Goal: Task Accomplishment & Management: Manage account settings

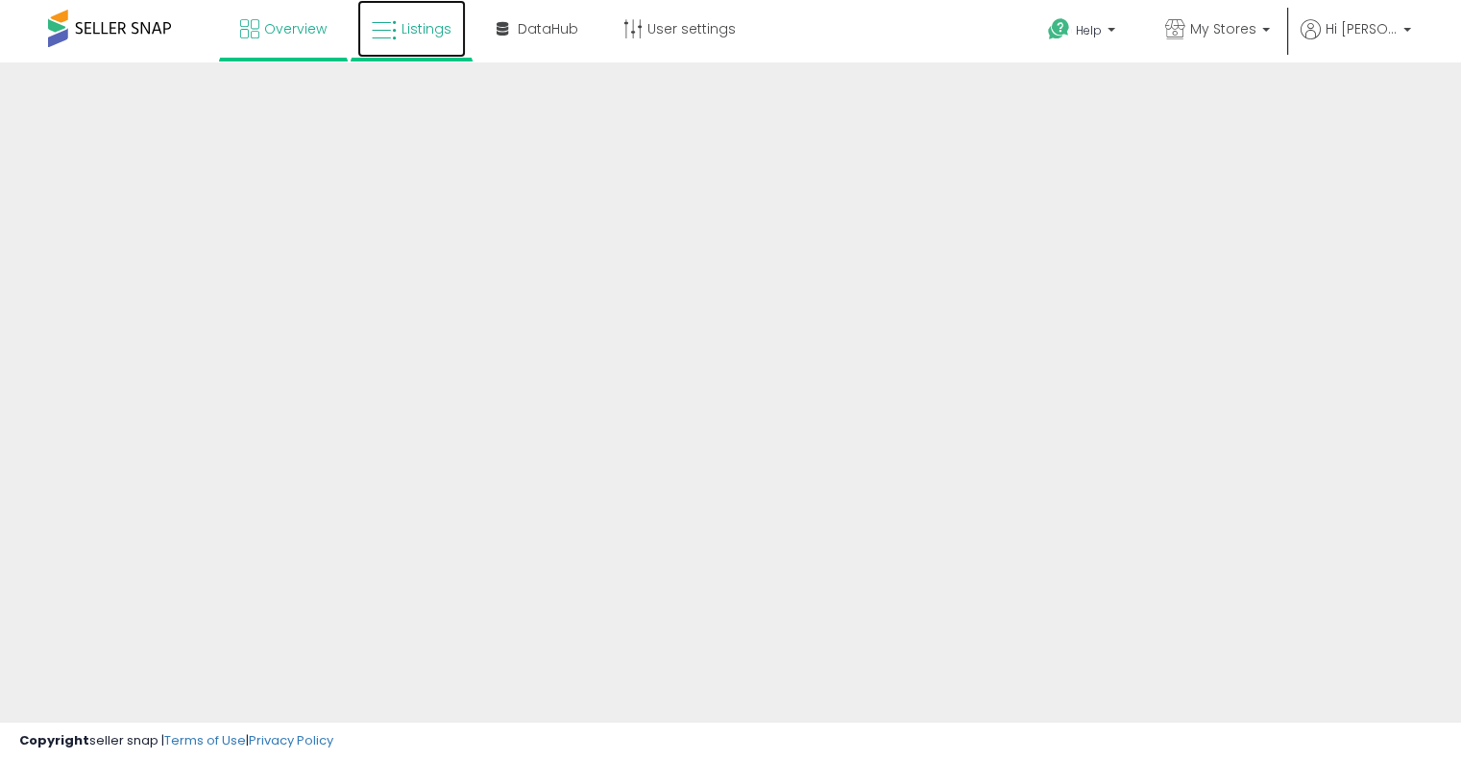
click at [401, 42] on link "Listings" at bounding box center [411, 29] width 109 height 58
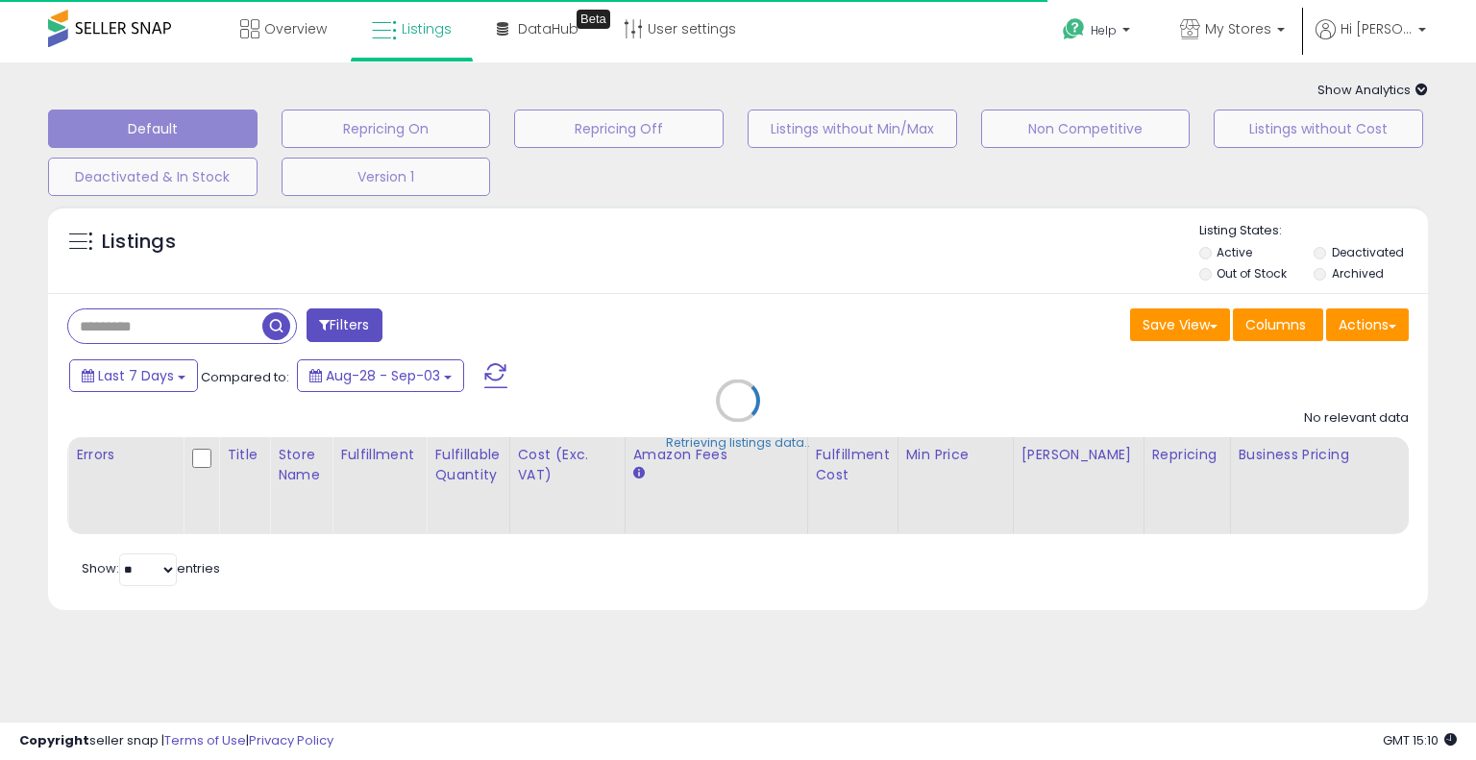
click at [187, 326] on div "Retrieving listings data.." at bounding box center [738, 415] width 1408 height 438
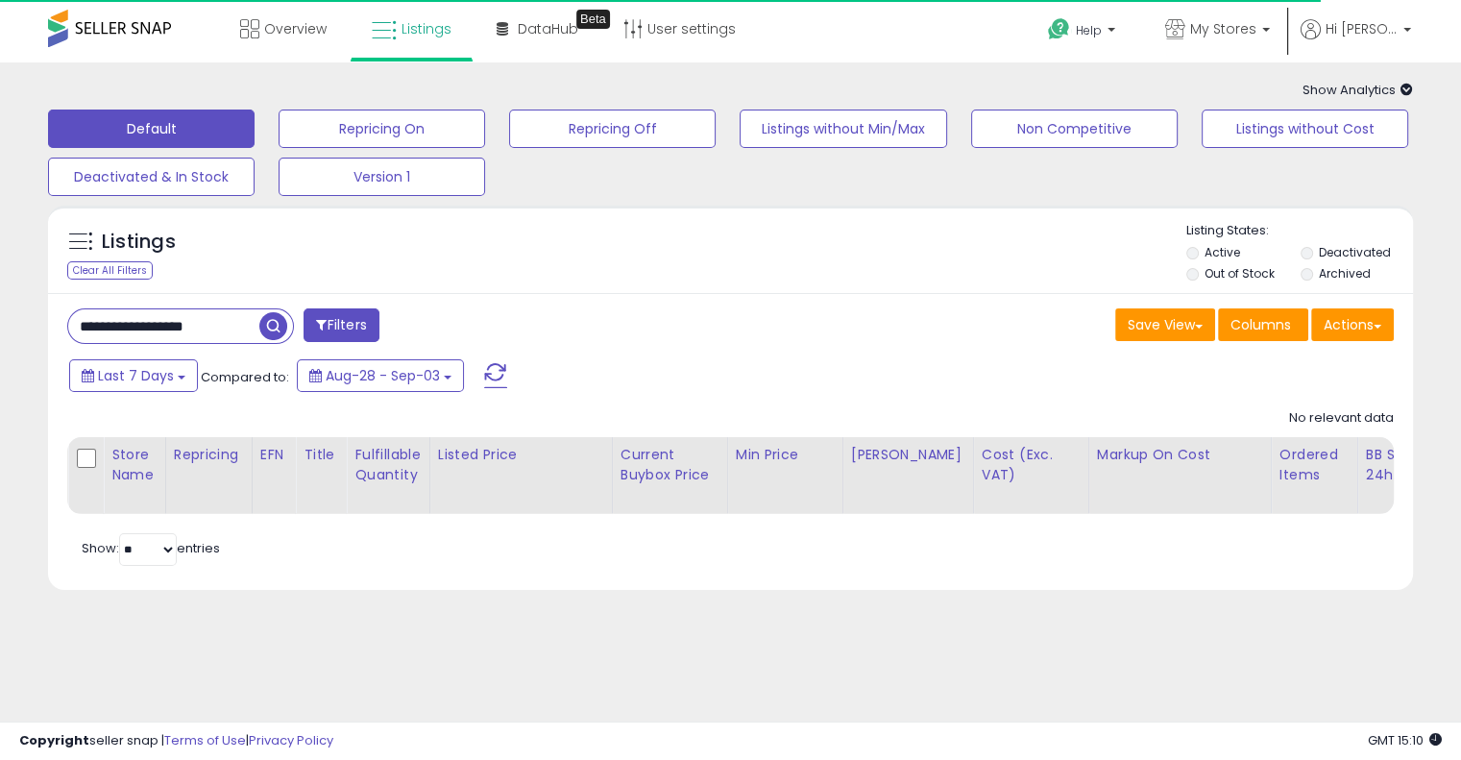
click at [187, 326] on input "**********" at bounding box center [163, 326] width 191 height 34
click at [187, 326] on input "**********" at bounding box center [229, 326] width 322 height 34
paste input "text"
type input "**********"
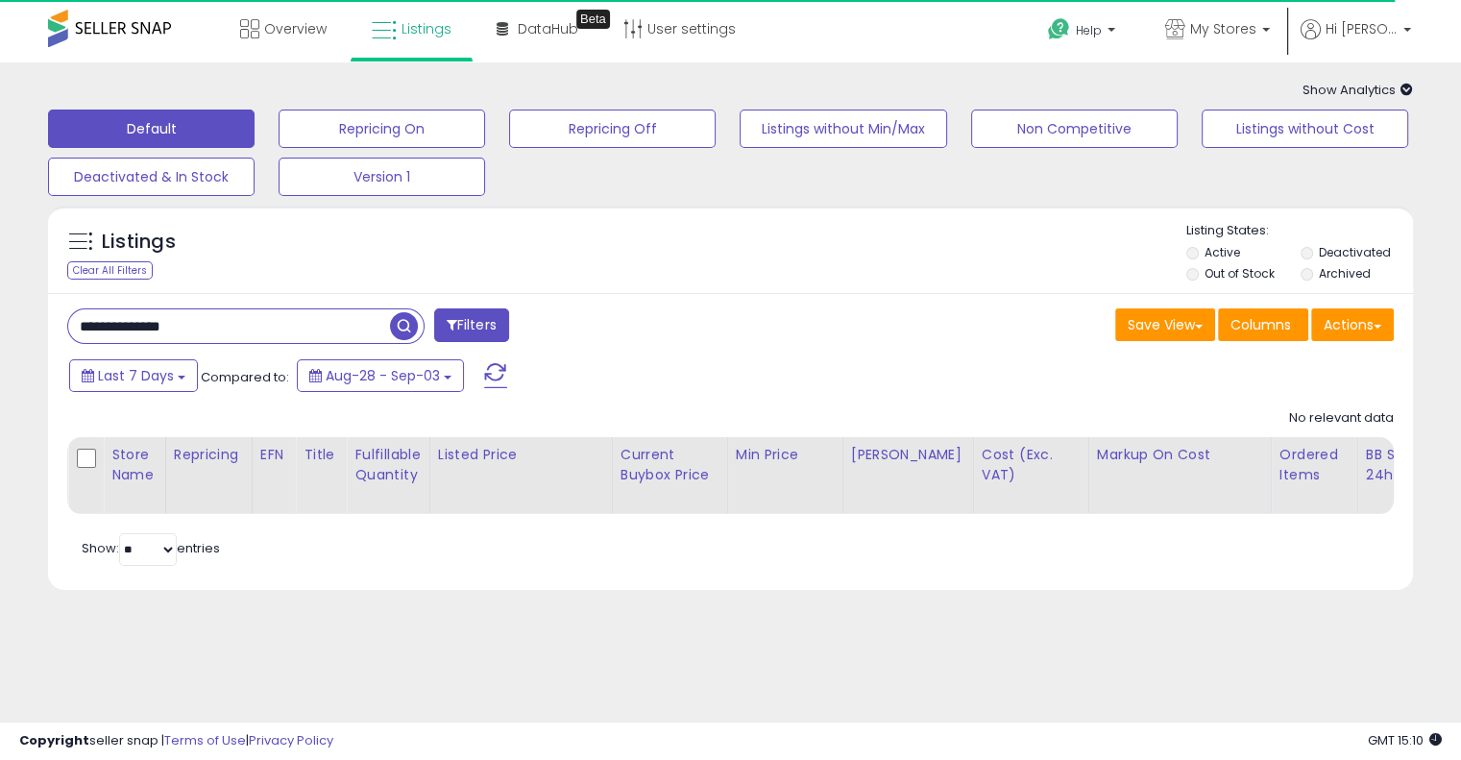
click at [410, 331] on span "button" at bounding box center [404, 326] width 28 height 28
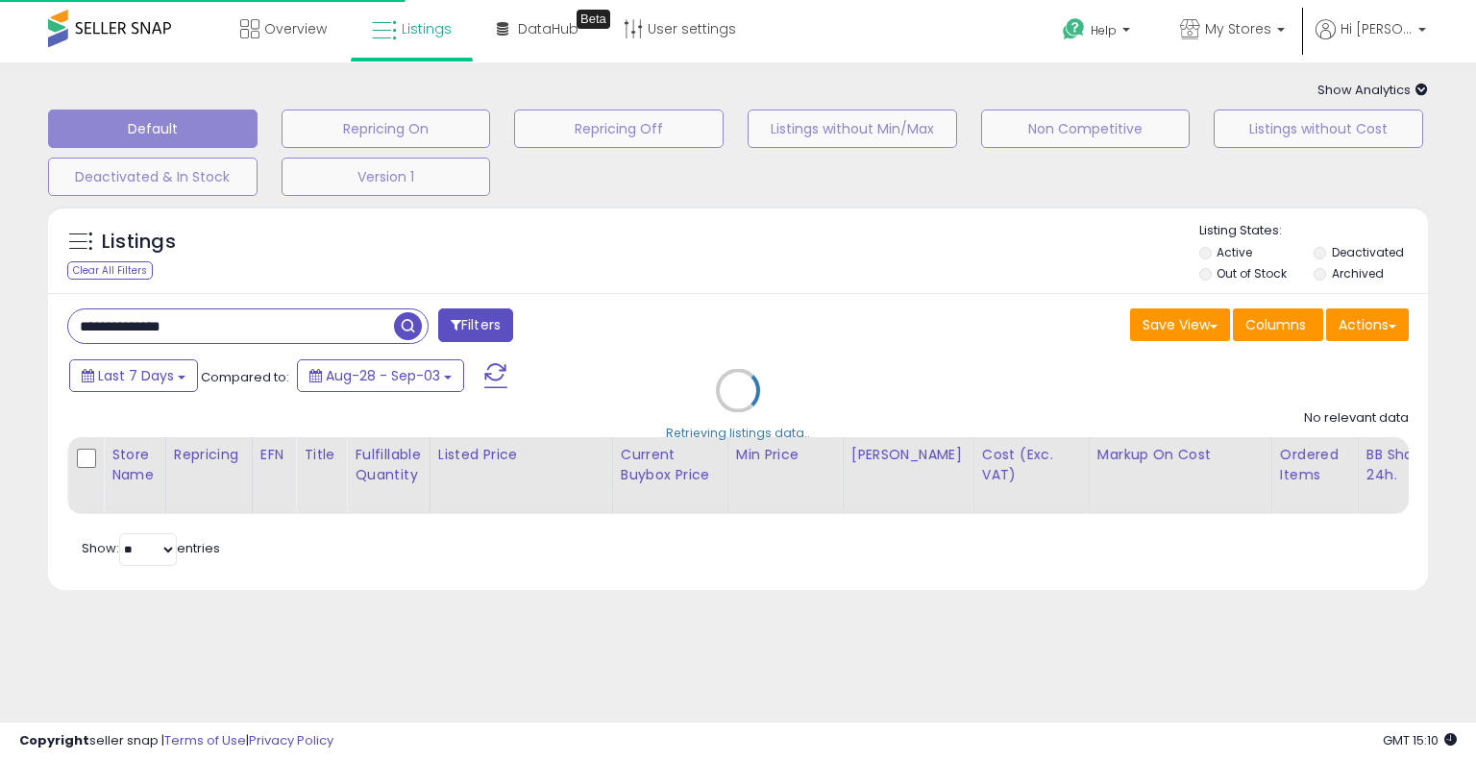
click at [807, 290] on div "Retrieving listings data.." at bounding box center [738, 405] width 1408 height 418
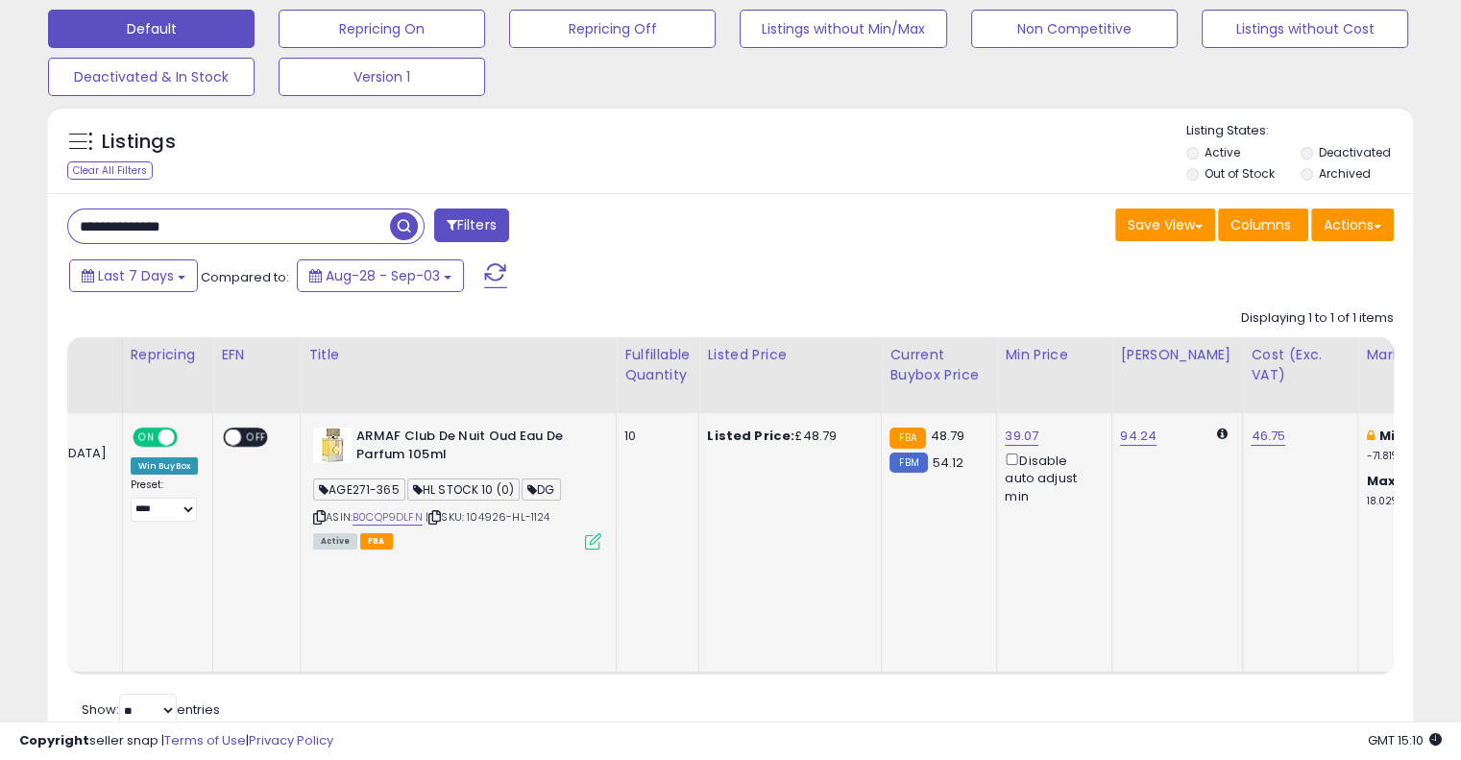
scroll to position [0, 227]
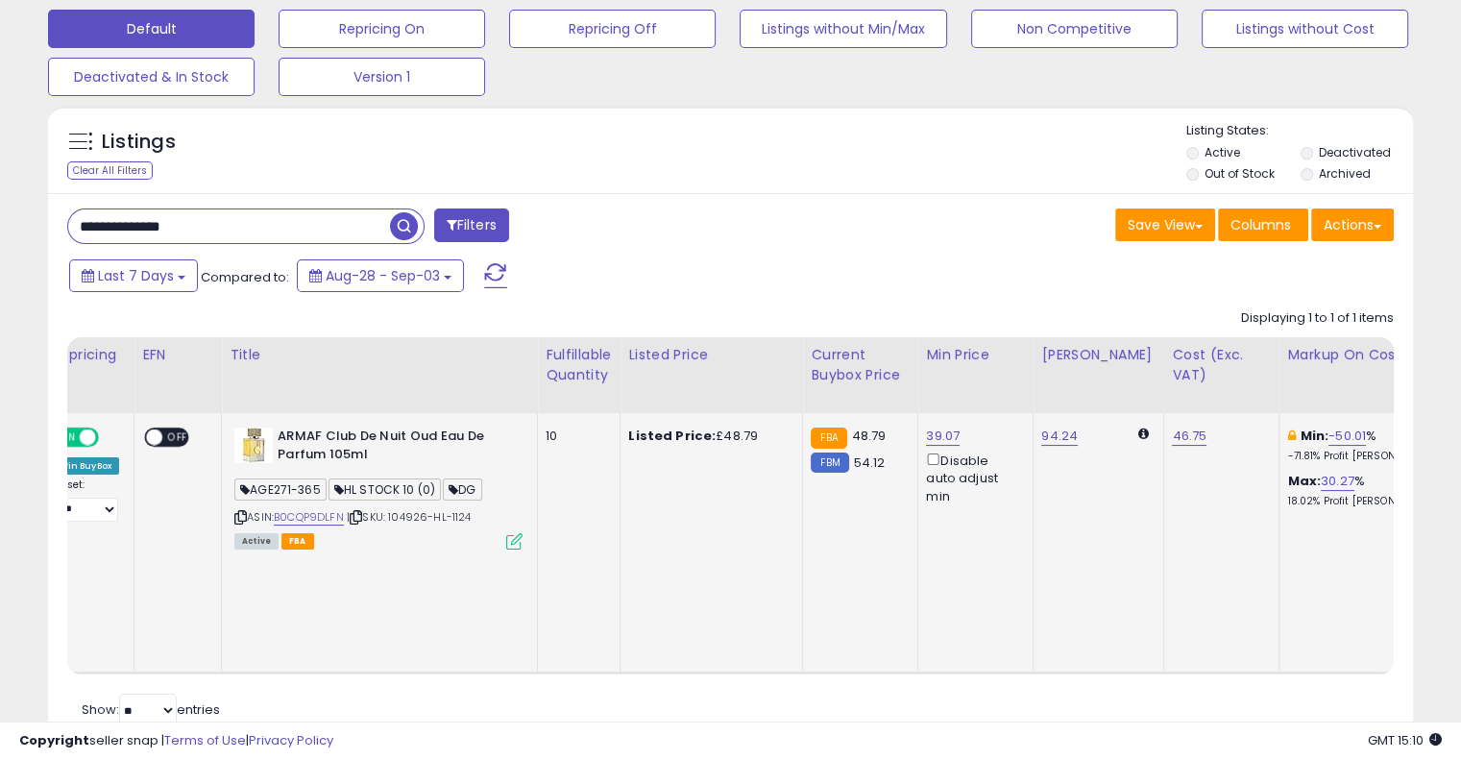
drag, startPoint x: 1057, startPoint y: 491, endPoint x: 1160, endPoint y: 455, distance: 108.8
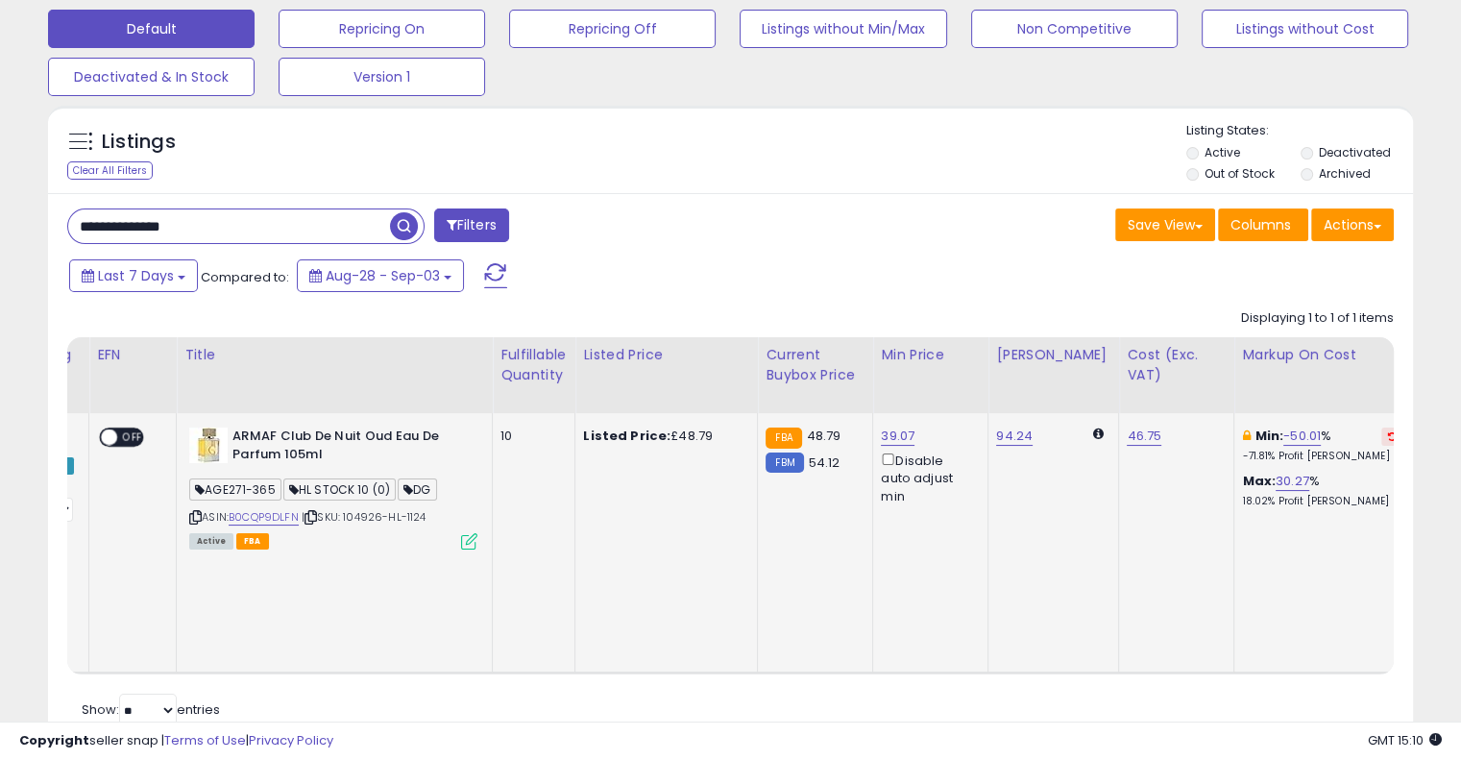
scroll to position [0, 272]
click at [881, 440] on link "39.07" at bounding box center [898, 436] width 34 height 19
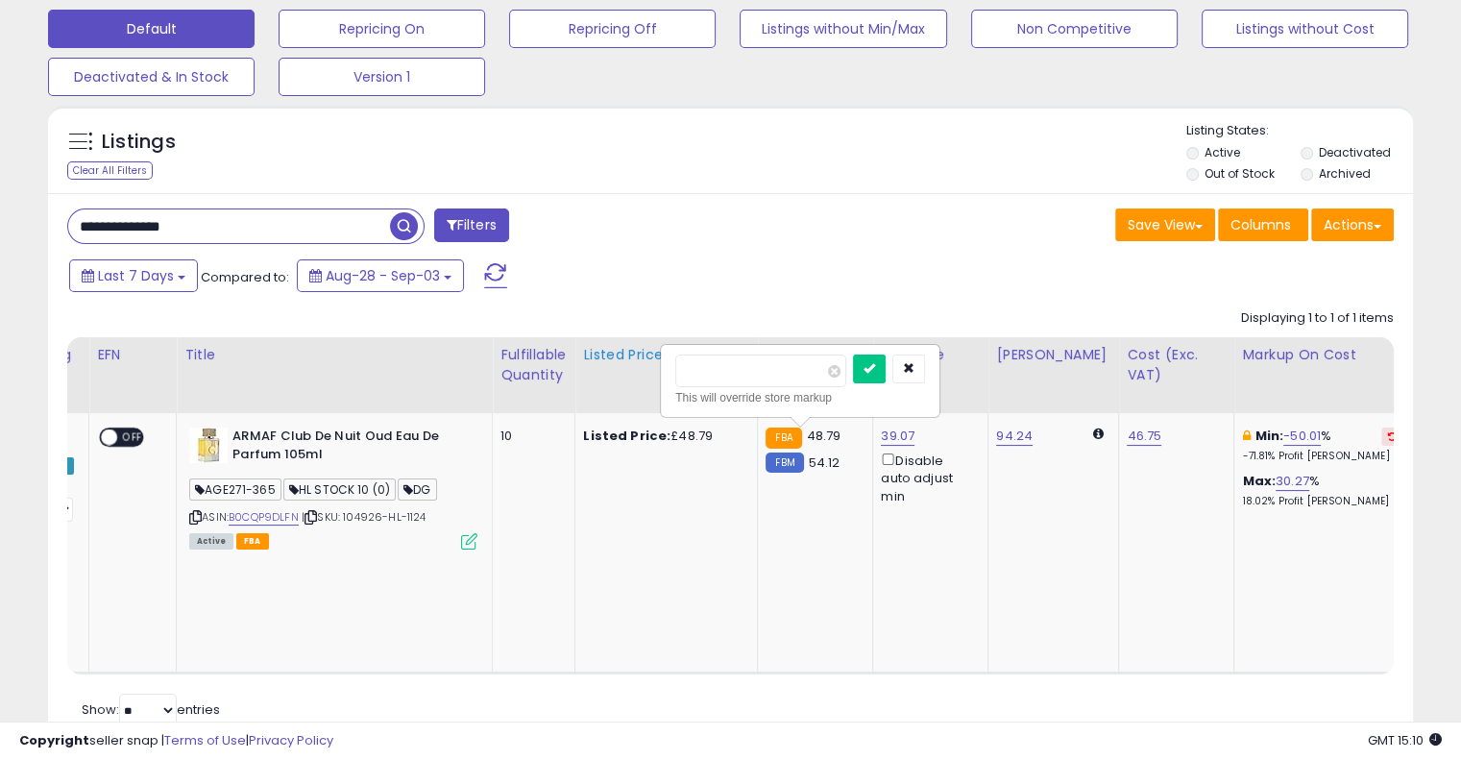
drag, startPoint x: 772, startPoint y: 376, endPoint x: 637, endPoint y: 372, distance: 135.5
click at [637, 372] on table "Store Name Repricing" at bounding box center [1238, 505] width 2886 height 337
type input "**"
click button "submit" at bounding box center [869, 369] width 33 height 29
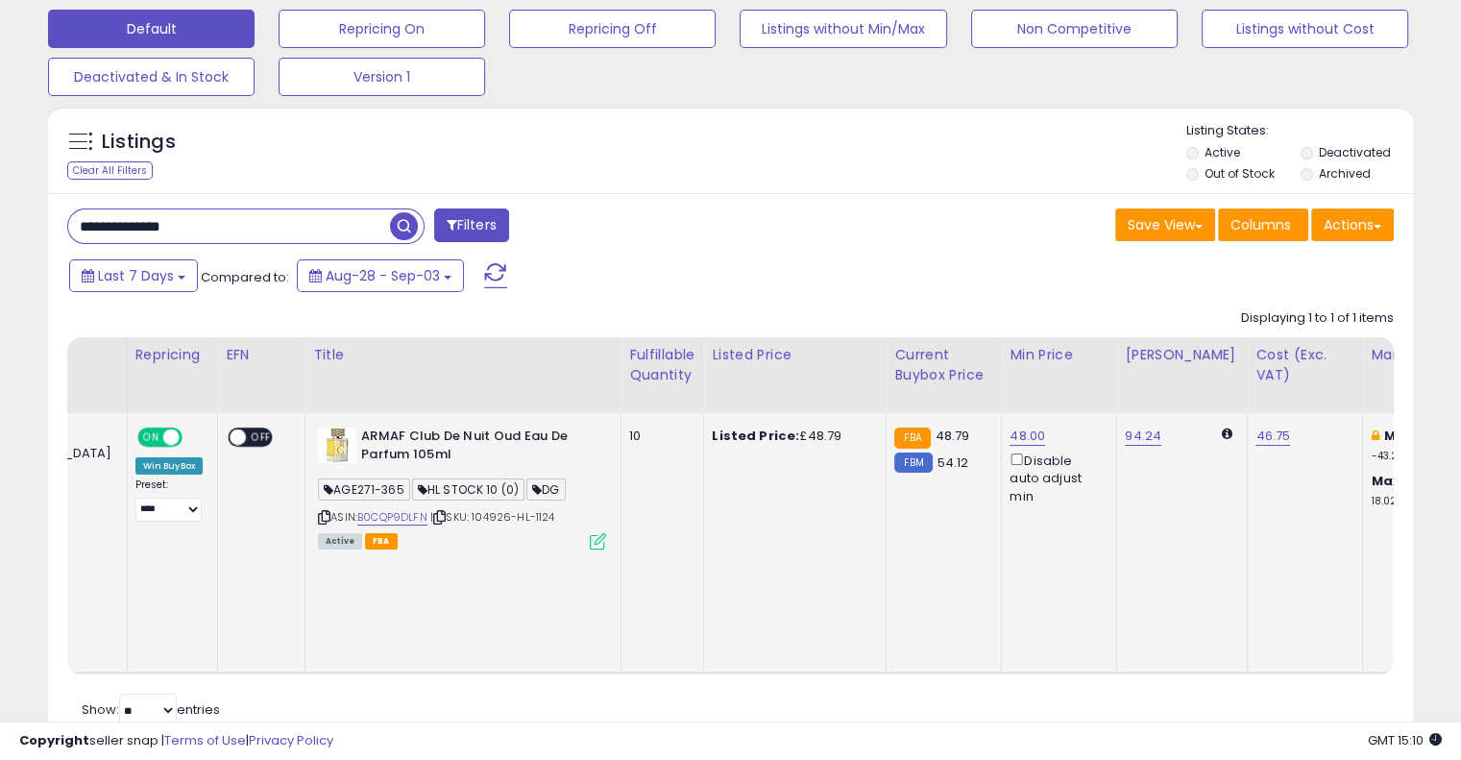
scroll to position [0, 0]
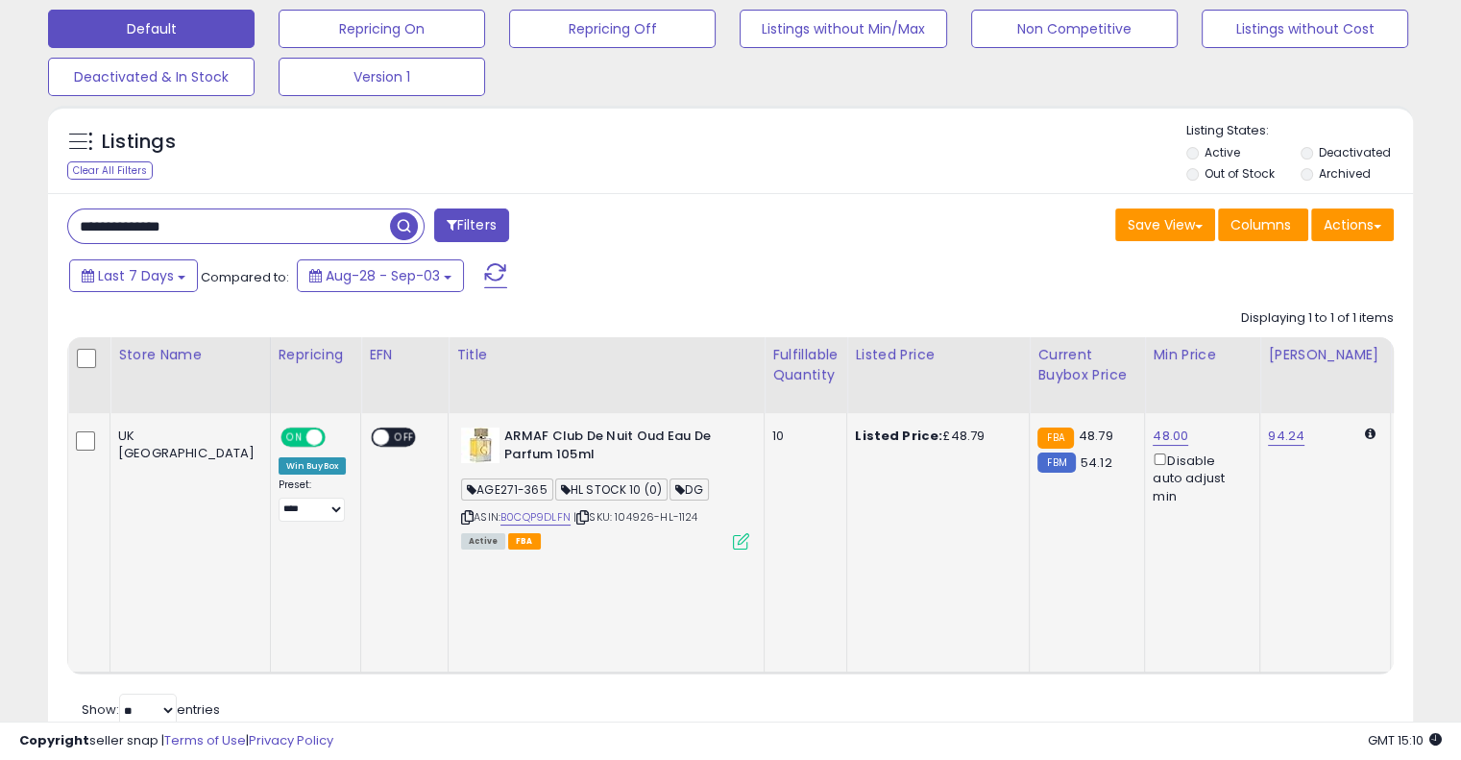
drag, startPoint x: 888, startPoint y: 518, endPoint x: 606, endPoint y: 505, distance: 281.8
click at [1153, 429] on div "48.00 Disable auto adjust min" at bounding box center [1199, 467] width 92 height 78
click at [1153, 432] on link "48.00" at bounding box center [1171, 436] width 36 height 19
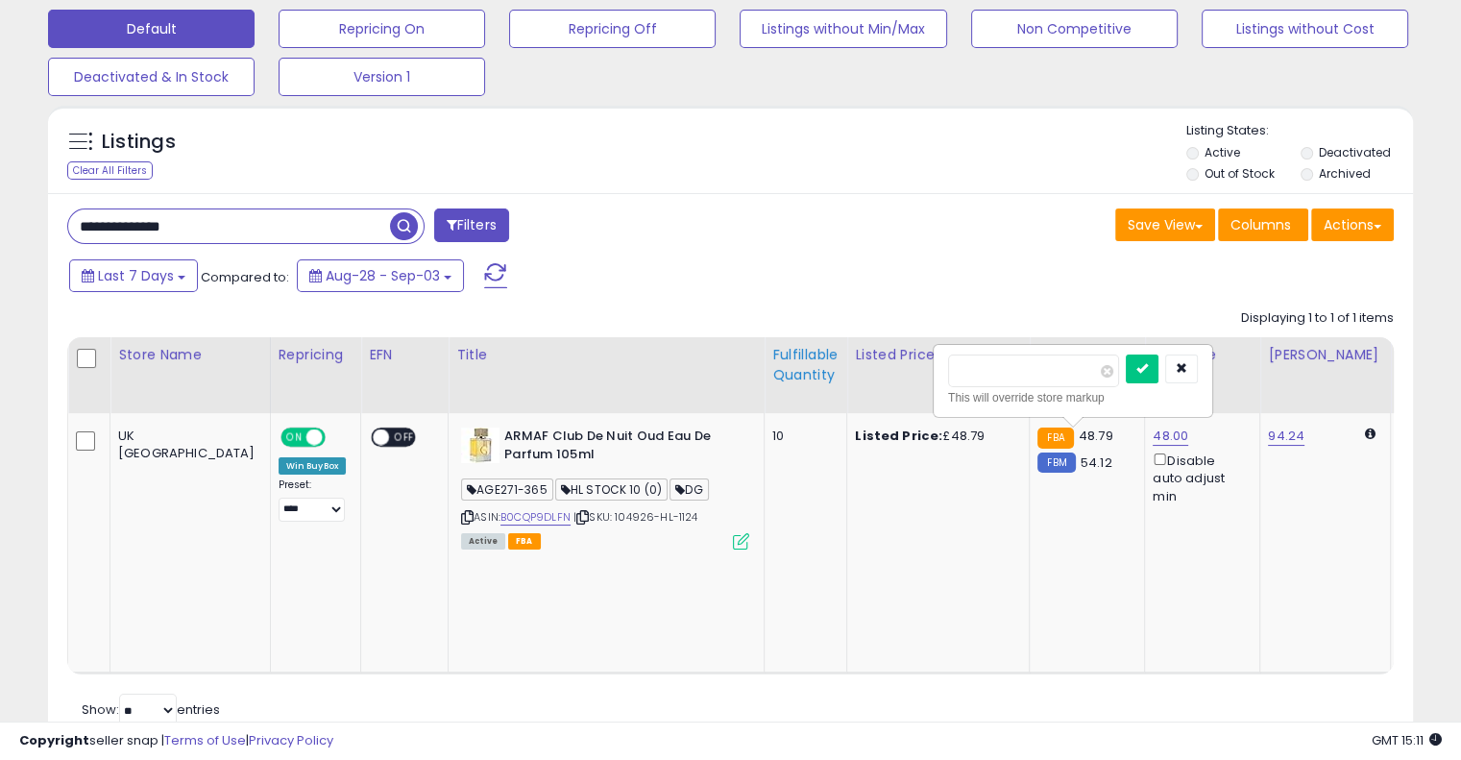
drag, startPoint x: 1028, startPoint y: 380, endPoint x: 749, endPoint y: 341, distance: 281.3
type input "**"
click button "submit" at bounding box center [1142, 369] width 33 height 29
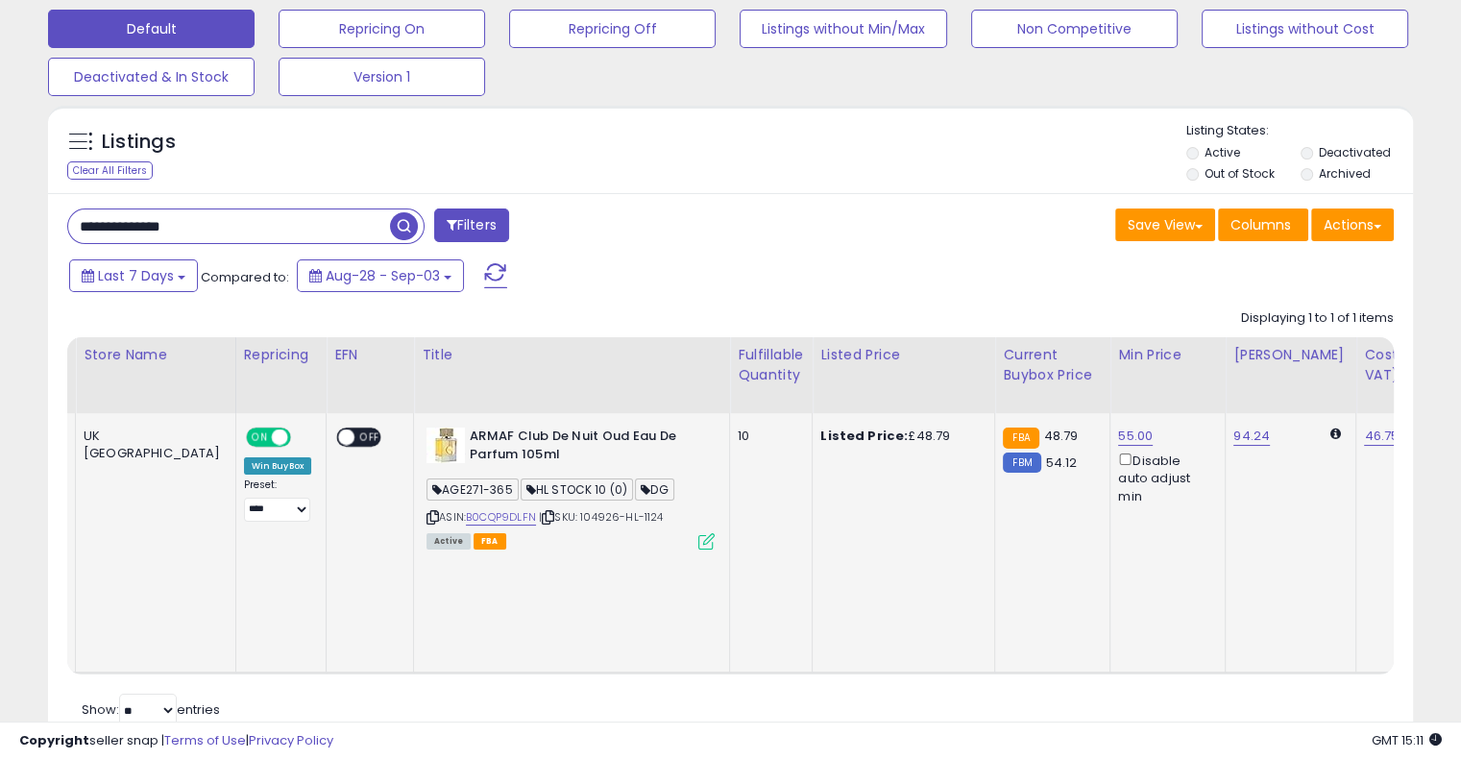
scroll to position [0, 114]
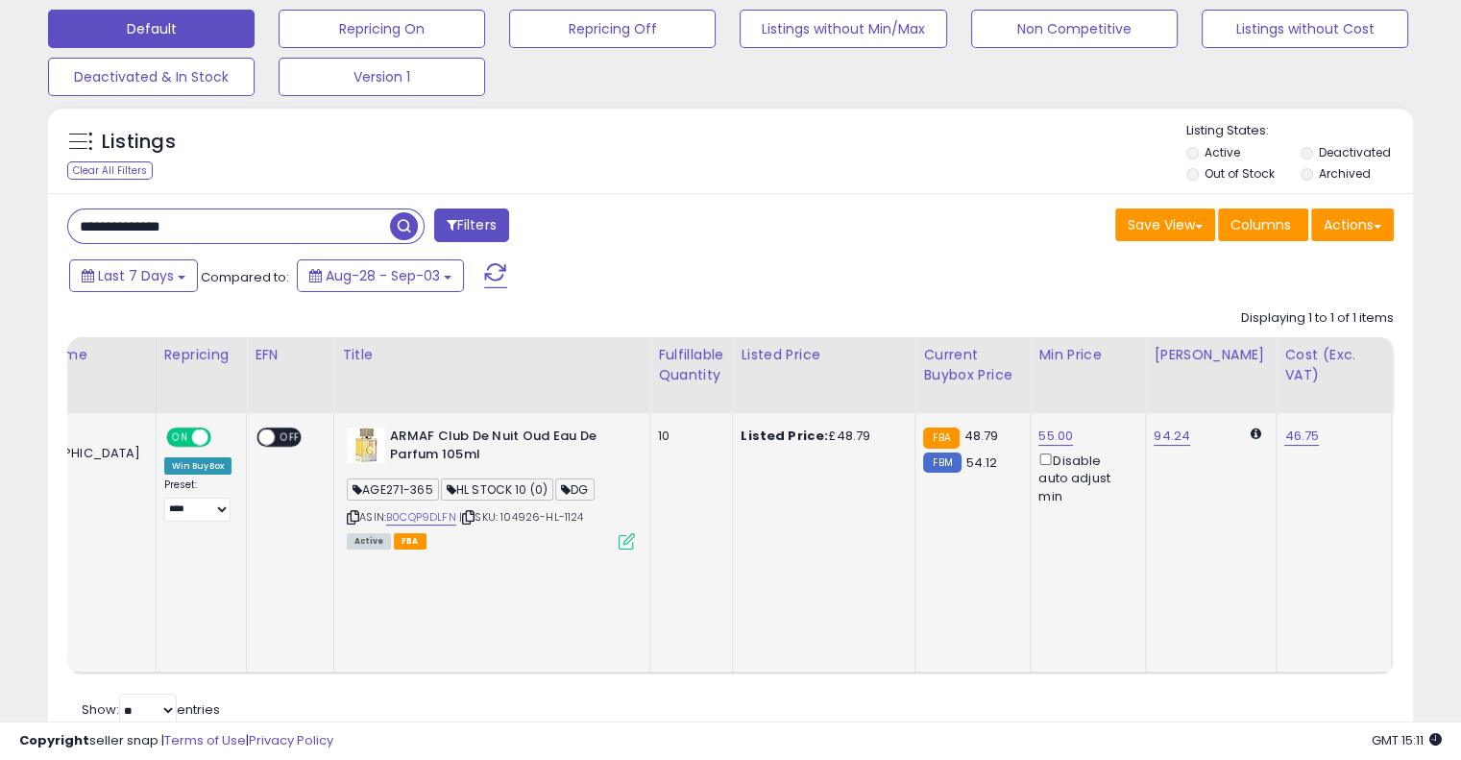
drag, startPoint x: 1164, startPoint y: 523, endPoint x: 1229, endPoint y: 516, distance: 64.7
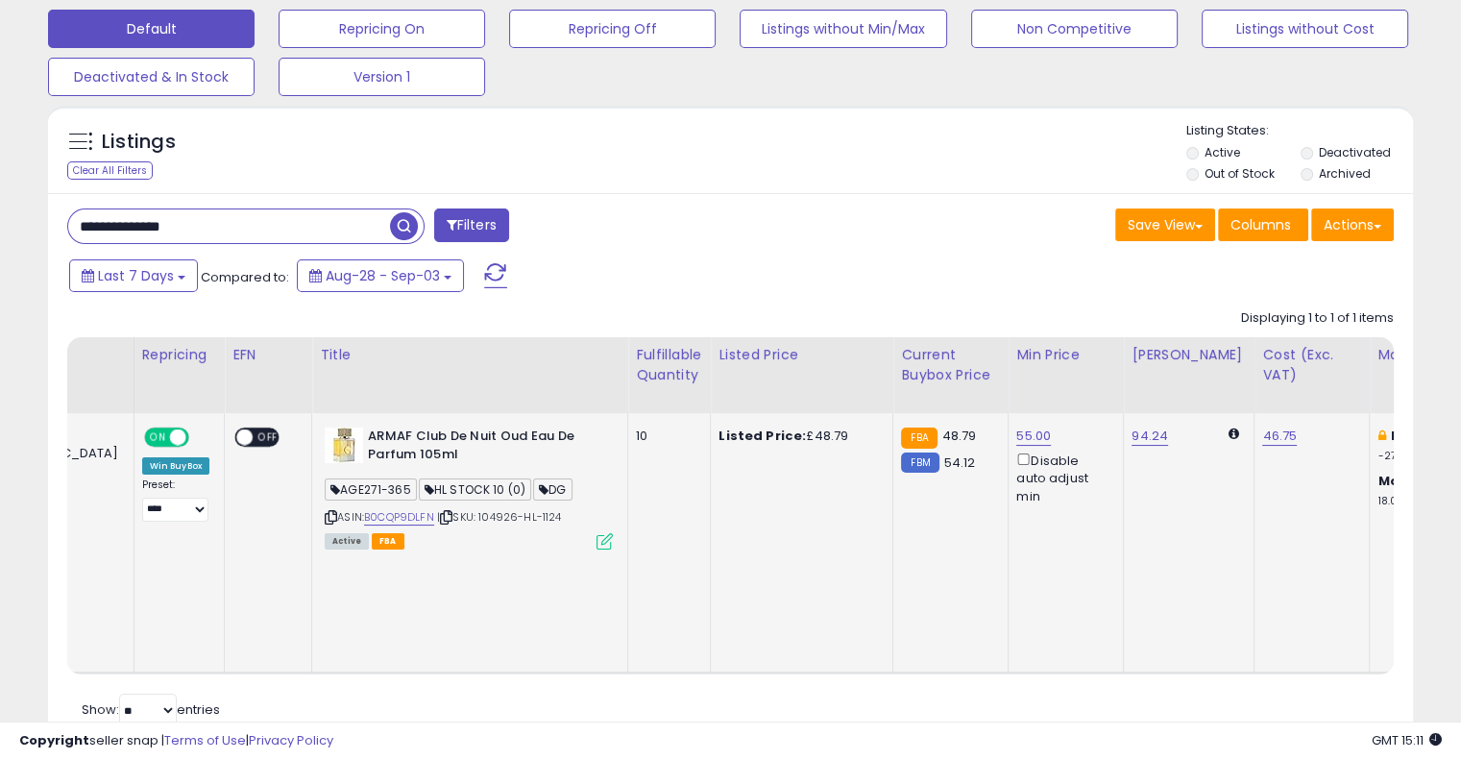
scroll to position [0, 151]
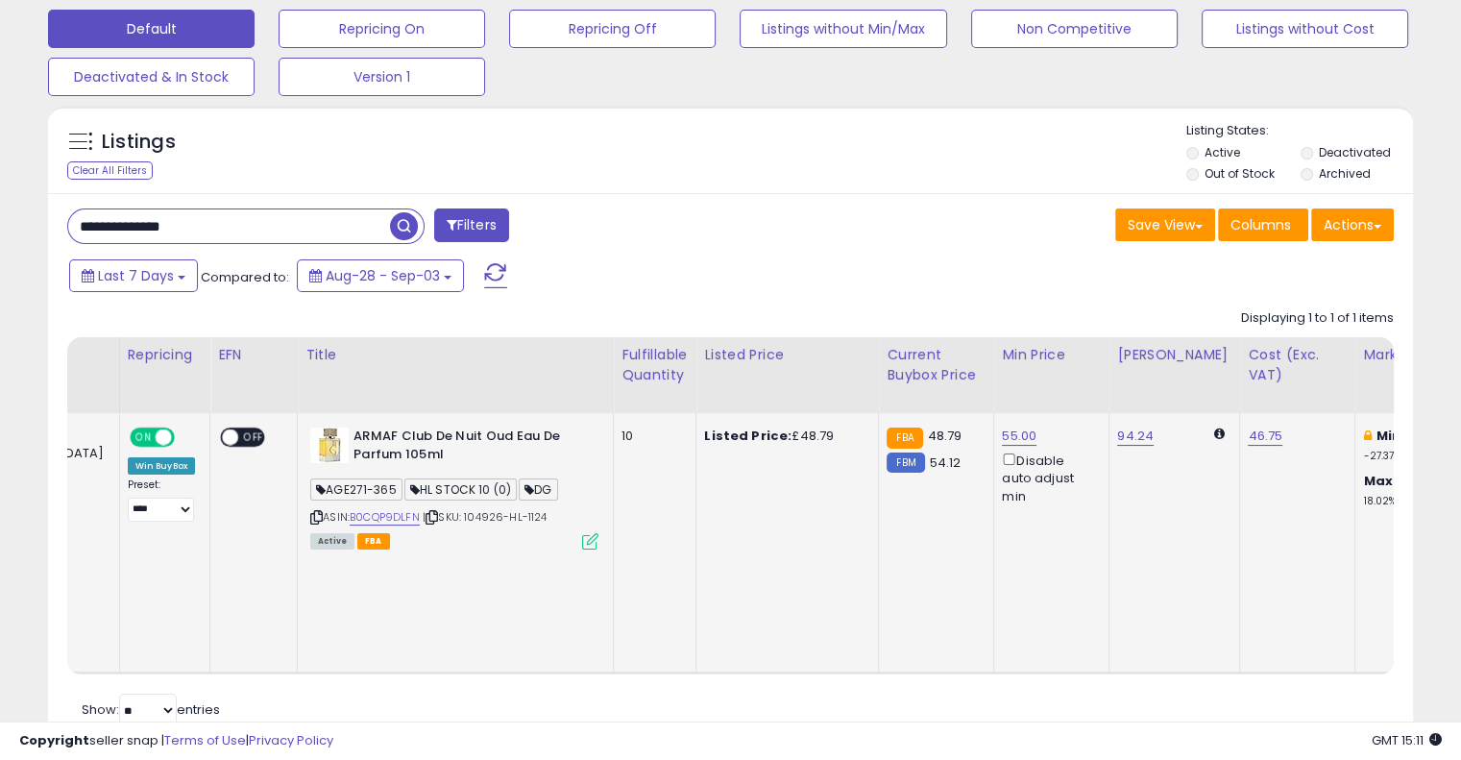
drag, startPoint x: 1220, startPoint y: 517, endPoint x: 1262, endPoint y: 518, distance: 42.3
